Goal: Check status: Check status

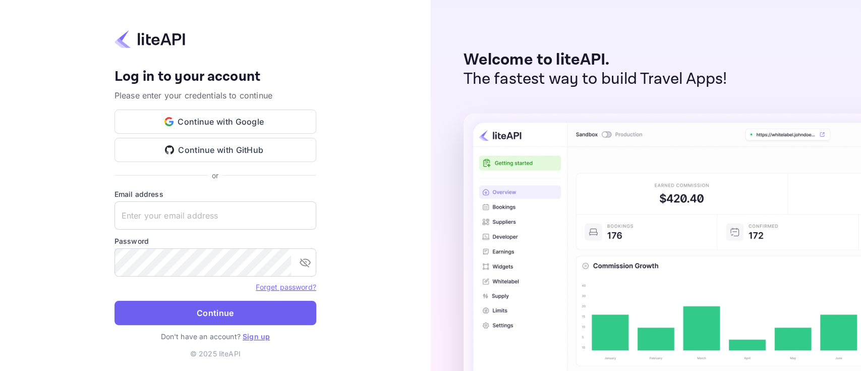
type input "[PERSON_NAME][EMAIL_ADDRESS][DOMAIN_NAME]"
click at [227, 309] on button "Continue" at bounding box center [215, 313] width 202 height 24
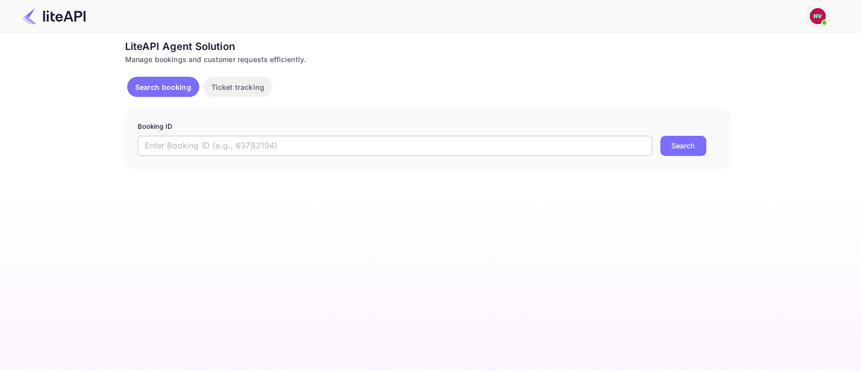
drag, startPoint x: 0, startPoint y: 0, endPoint x: 325, endPoint y: 147, distance: 357.0
click at [325, 147] on input "text" at bounding box center [395, 146] width 514 height 20
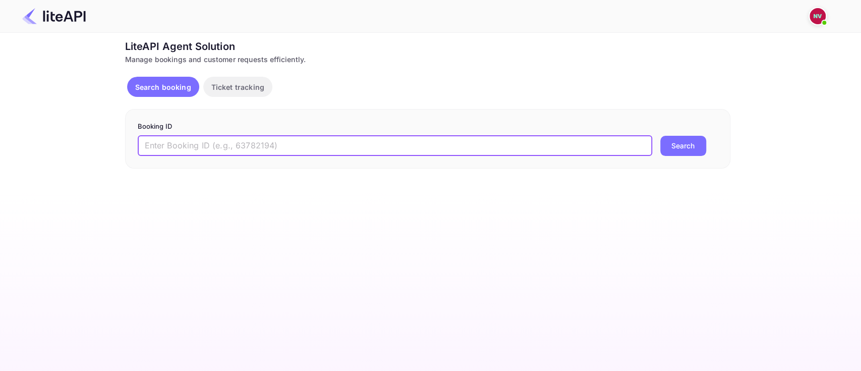
paste input "8789533"
type input "8789533"
click at [660, 136] on button "Search" at bounding box center [683, 146] width 46 height 20
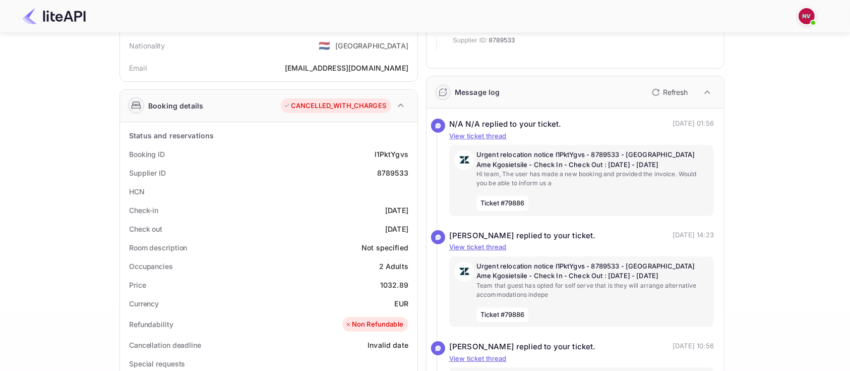
scroll to position [93, 0]
click at [663, 93] on p "Refresh" at bounding box center [675, 91] width 25 height 11
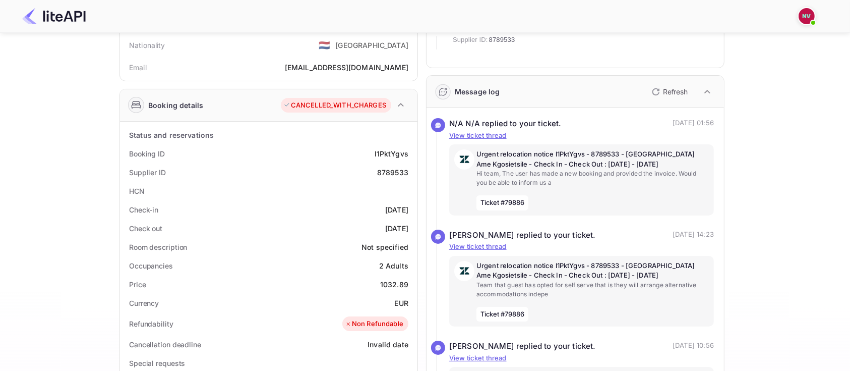
click at [663, 93] on p "Refresh" at bounding box center [675, 91] width 25 height 11
click at [656, 91] on icon "button" at bounding box center [656, 92] width 12 height 12
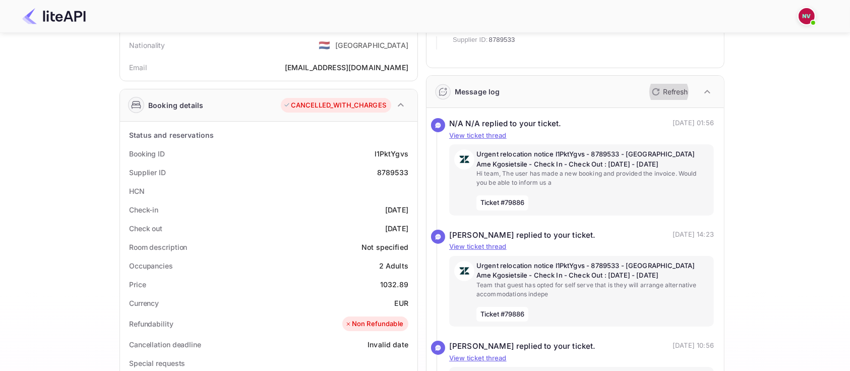
click at [656, 91] on icon "button" at bounding box center [656, 92] width 12 height 12
click at [781, 200] on div "Ticket Affiliate URL https://www.nuitee.com/ Business partner name Nuitee Trave…" at bounding box center [422, 314] width 820 height 737
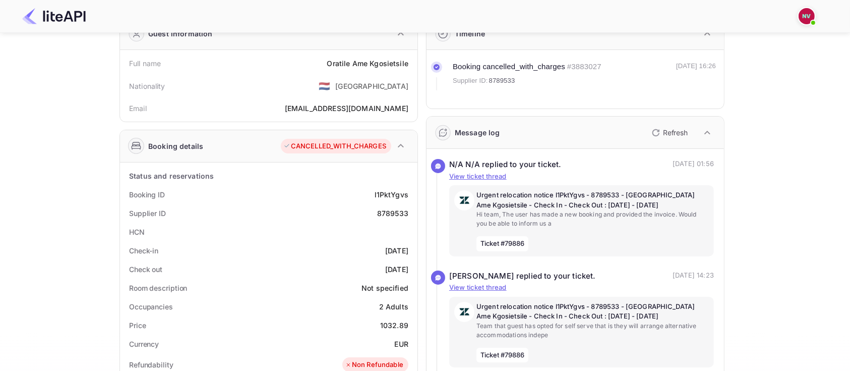
scroll to position [0, 0]
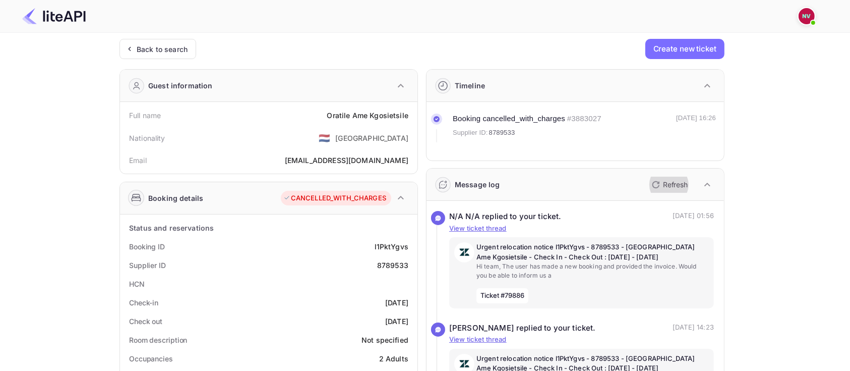
click at [656, 179] on icon "button" at bounding box center [656, 185] width 12 height 12
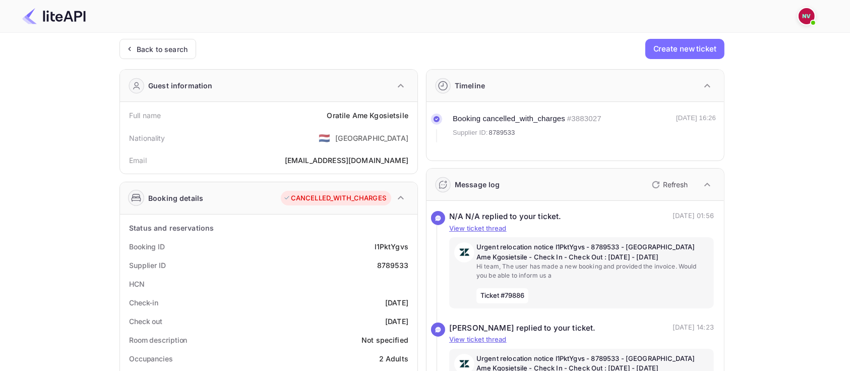
click at [656, 179] on icon "button" at bounding box center [656, 185] width 12 height 12
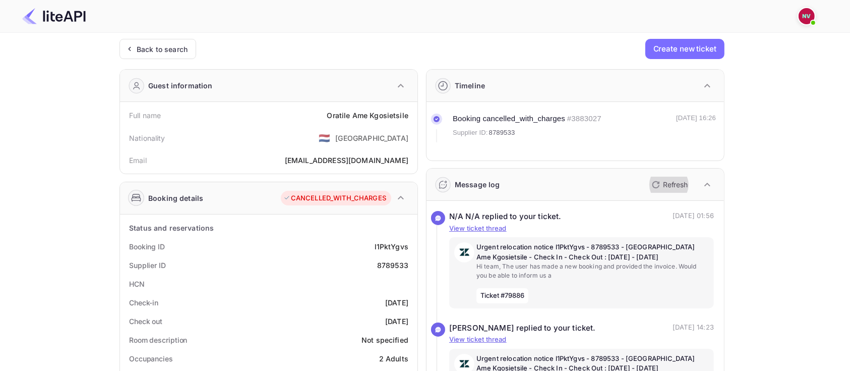
click at [656, 179] on icon "button" at bounding box center [656, 185] width 12 height 12
click at [662, 186] on icon "button" at bounding box center [656, 185] width 12 height 12
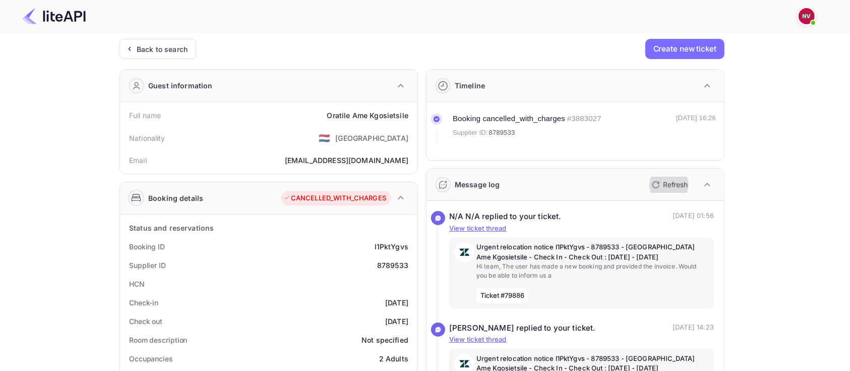
click at [662, 186] on icon "button" at bounding box center [656, 185] width 12 height 12
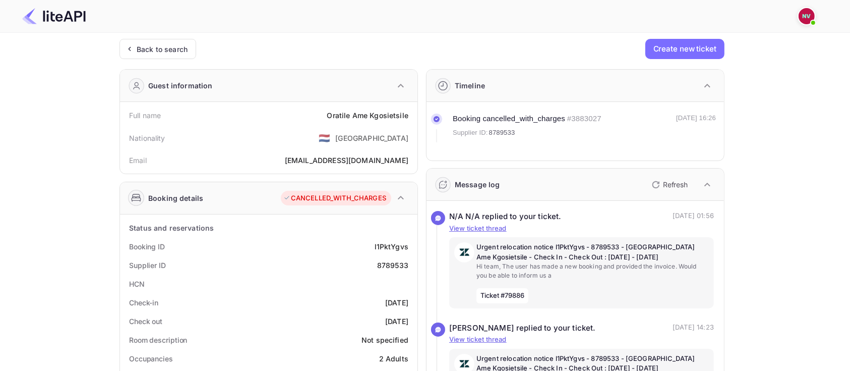
click at [348, 54] on div "Back to search Create new ticket" at bounding box center [422, 49] width 605 height 20
click at [663, 184] on p "Refresh" at bounding box center [675, 184] width 25 height 11
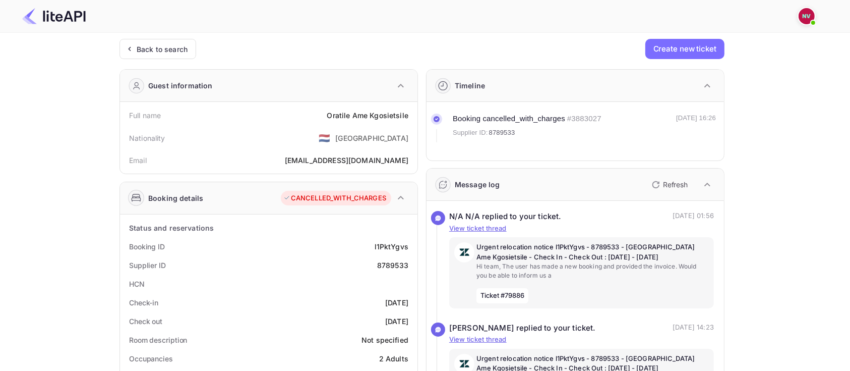
click at [663, 184] on p "Refresh" at bounding box center [675, 184] width 25 height 11
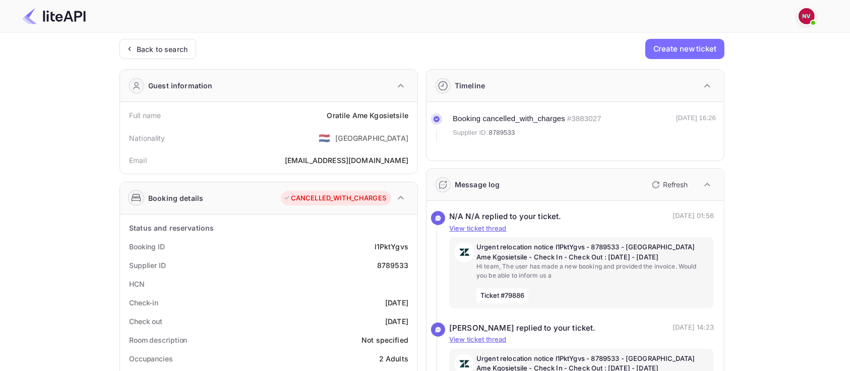
click at [663, 184] on p "Refresh" at bounding box center [675, 184] width 25 height 11
